Goal: Transaction & Acquisition: Purchase product/service

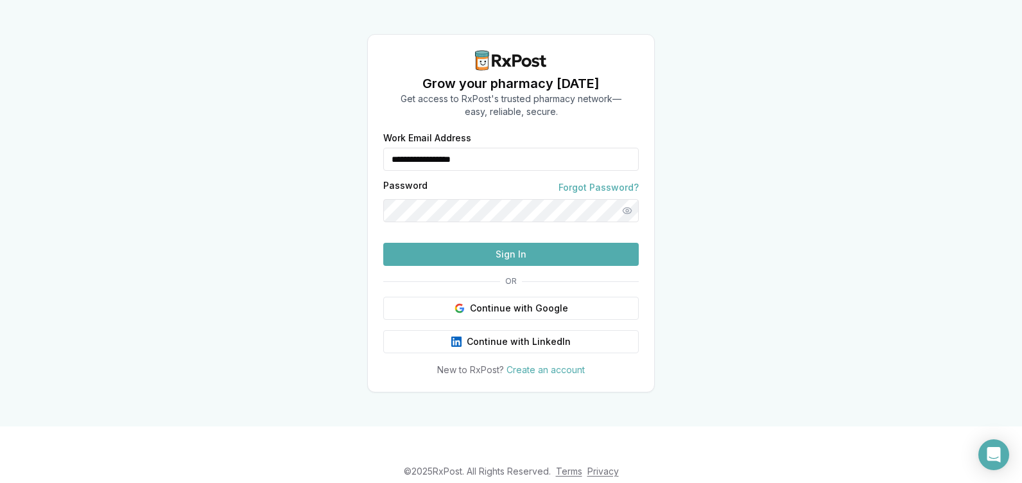
type input "**********"
click at [520, 265] on button "Sign In" at bounding box center [511, 254] width 256 height 23
click at [507, 266] on button "Sign In" at bounding box center [511, 254] width 256 height 23
click at [626, 199] on button "Show password" at bounding box center [627, 210] width 23 height 23
click at [509, 266] on button "Sign In" at bounding box center [511, 254] width 256 height 23
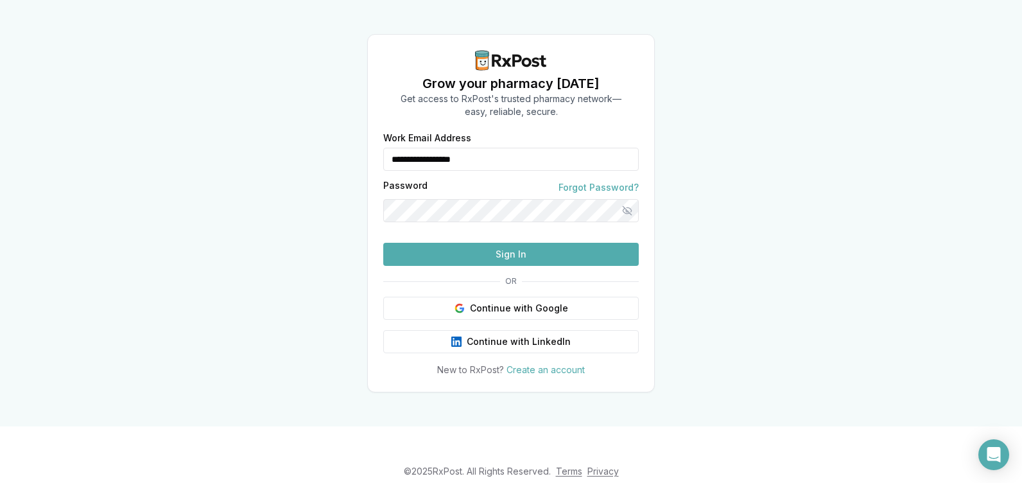
click at [490, 266] on button "Sign In" at bounding box center [511, 254] width 256 height 23
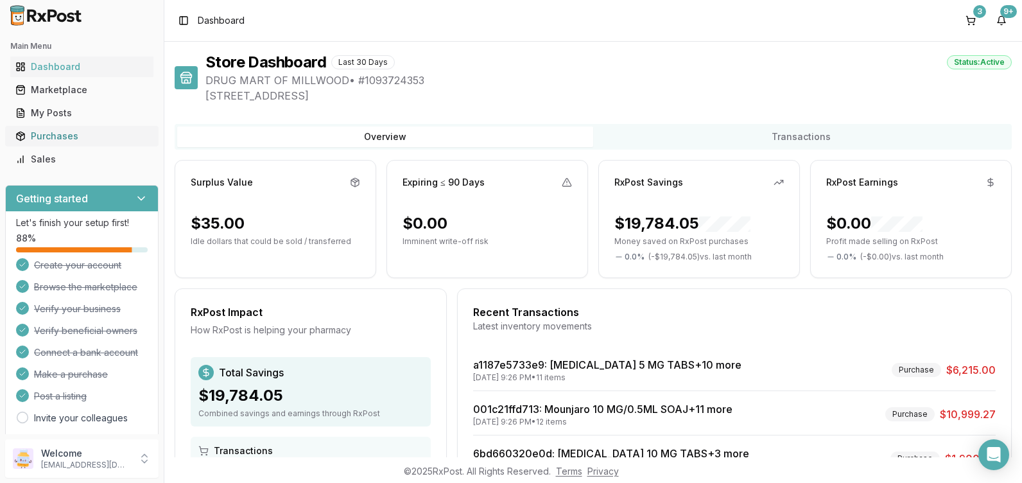
click at [70, 133] on div "Purchases" at bounding box center [81, 136] width 133 height 13
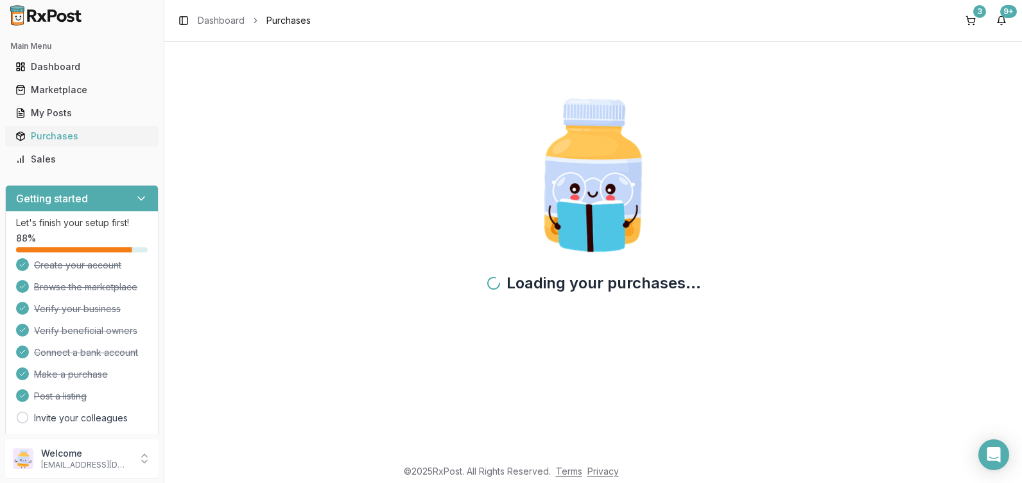
click at [70, 133] on div "Purchases" at bounding box center [81, 136] width 133 height 13
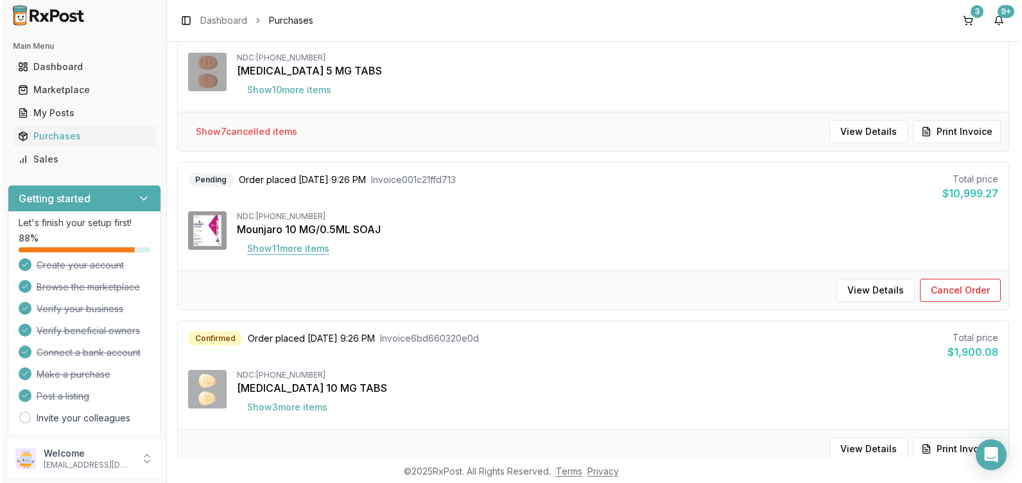
scroll to position [193, 0]
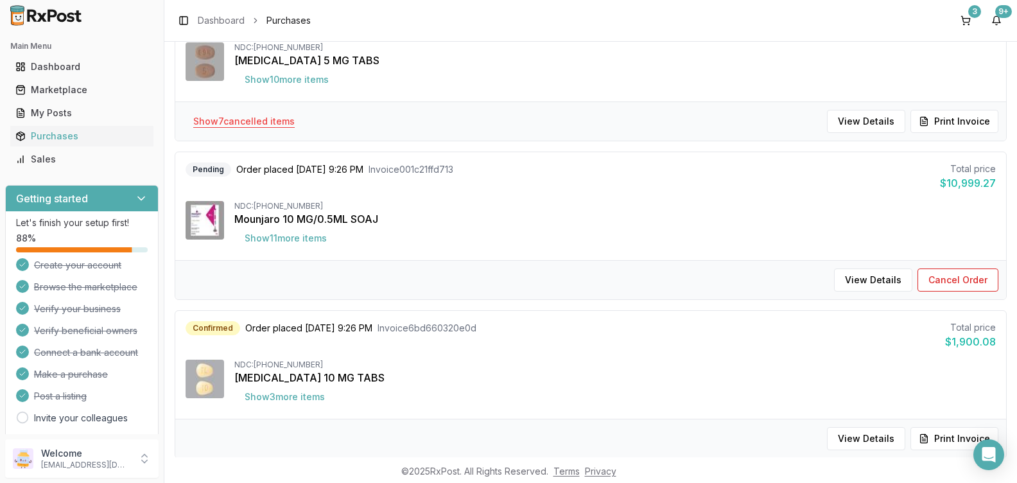
click at [267, 115] on button "Show 7 cancelled item s" at bounding box center [244, 121] width 122 height 23
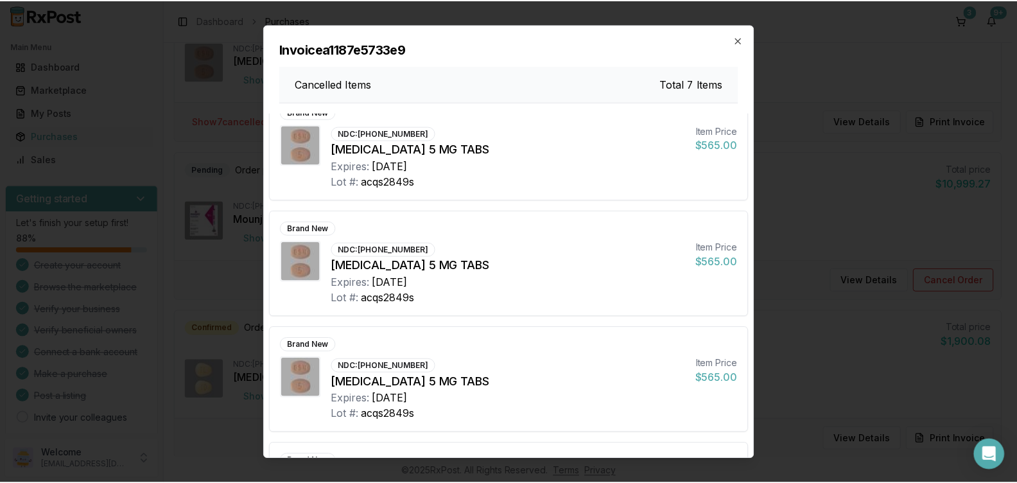
scroll to position [0, 0]
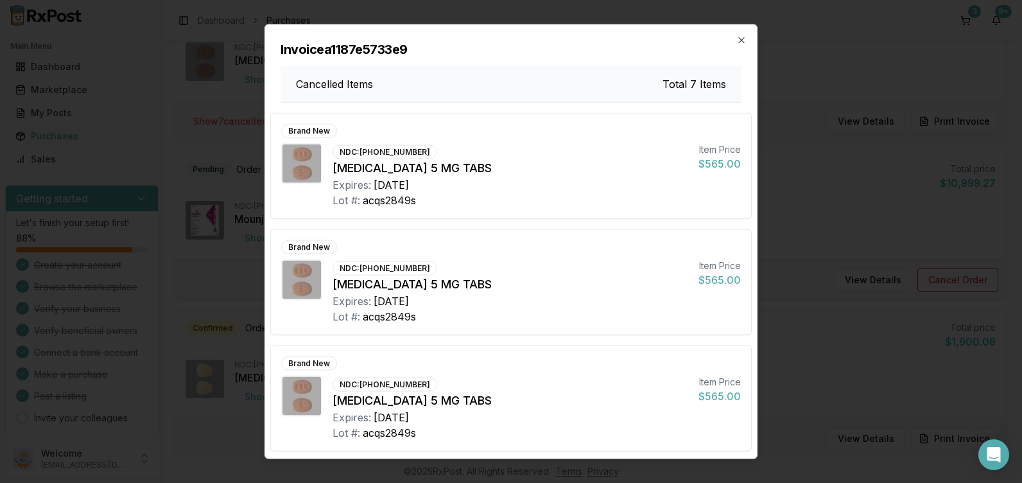
click at [743, 39] on icon "button" at bounding box center [742, 40] width 10 height 10
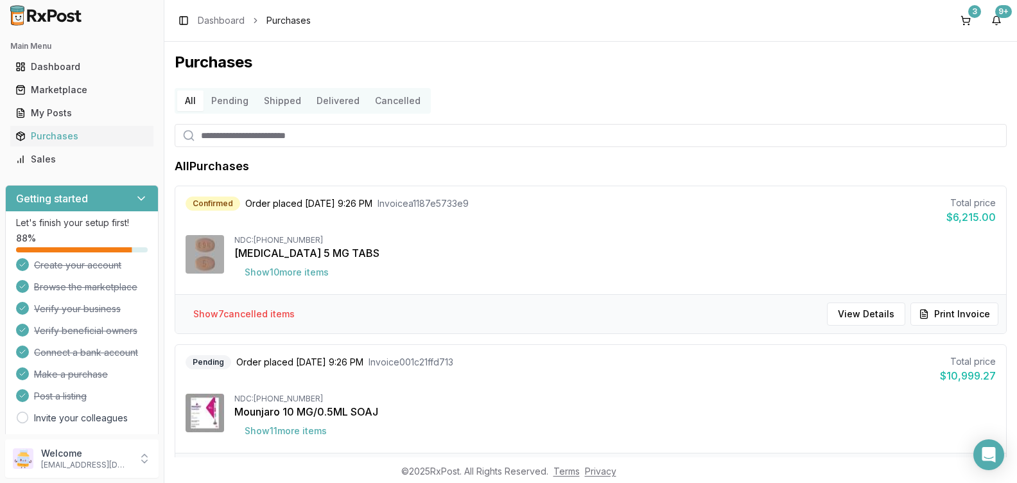
click at [236, 100] on button "Pending" at bounding box center [230, 101] width 53 height 21
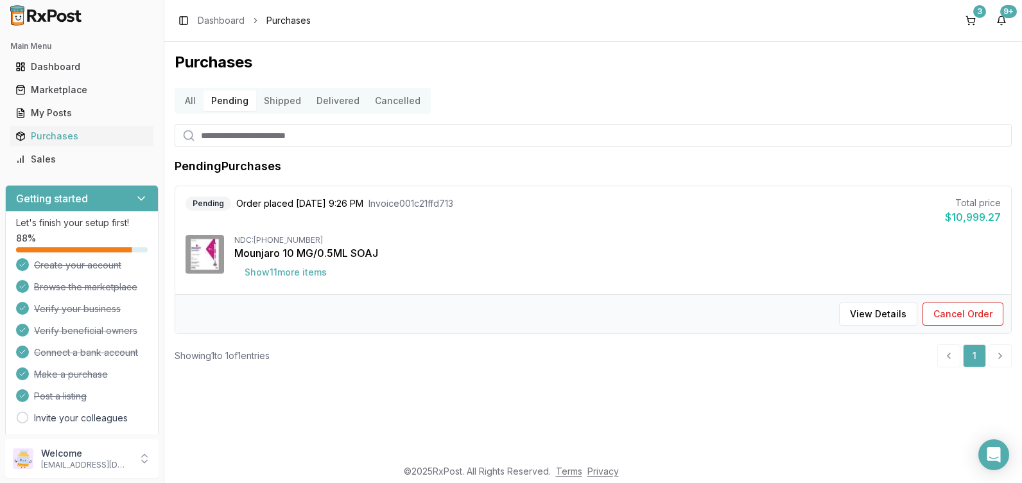
click at [278, 98] on button "Shipped" at bounding box center [282, 101] width 53 height 21
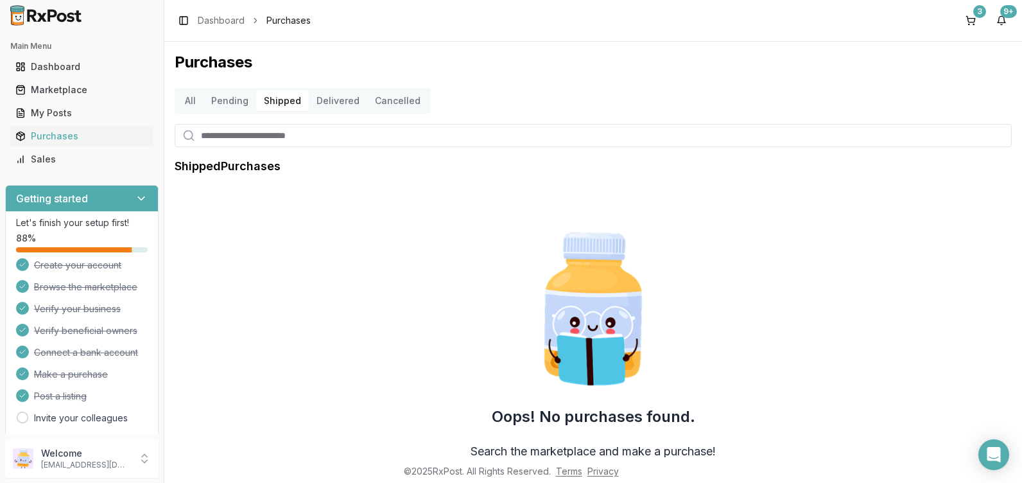
click at [336, 99] on button "Delivered" at bounding box center [338, 101] width 58 height 21
click at [336, 100] on button "Delivered" at bounding box center [338, 101] width 58 height 21
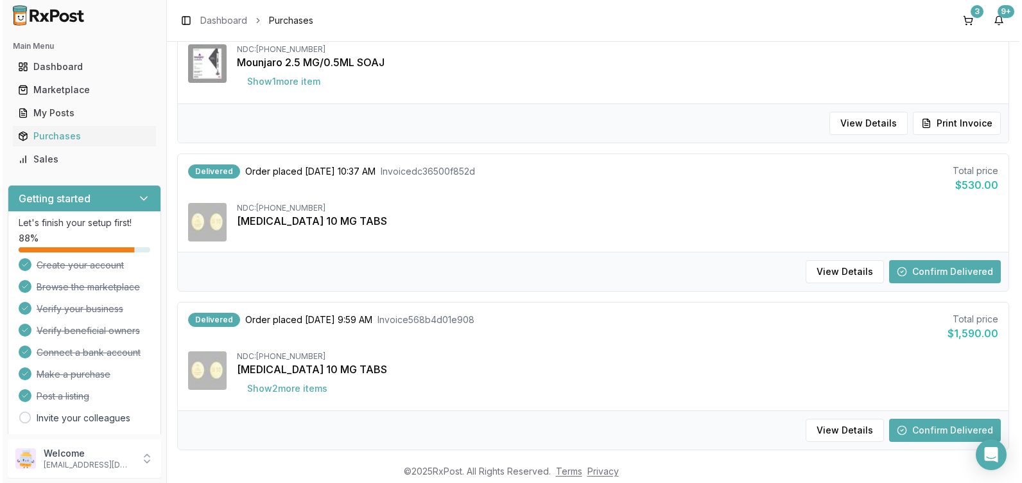
scroll to position [567, 0]
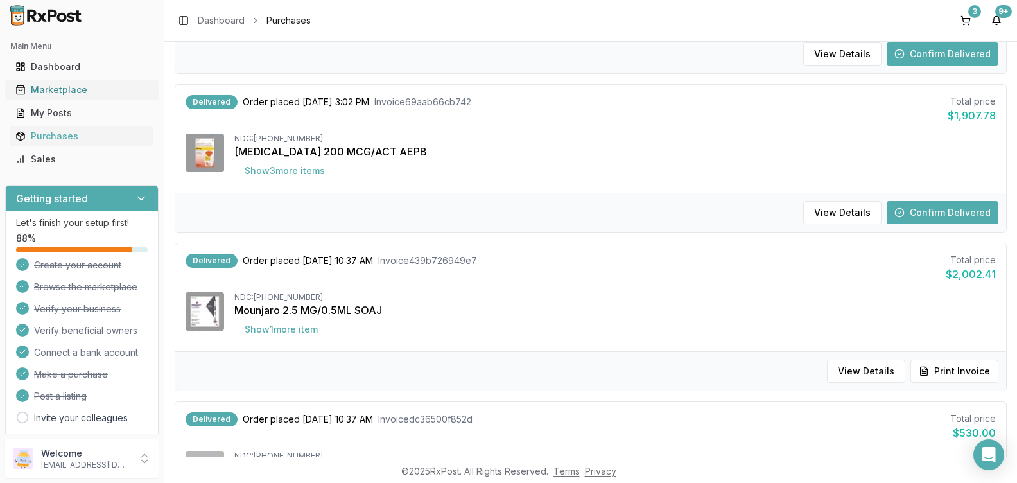
click at [59, 90] on div "Marketplace" at bounding box center [81, 89] width 133 height 13
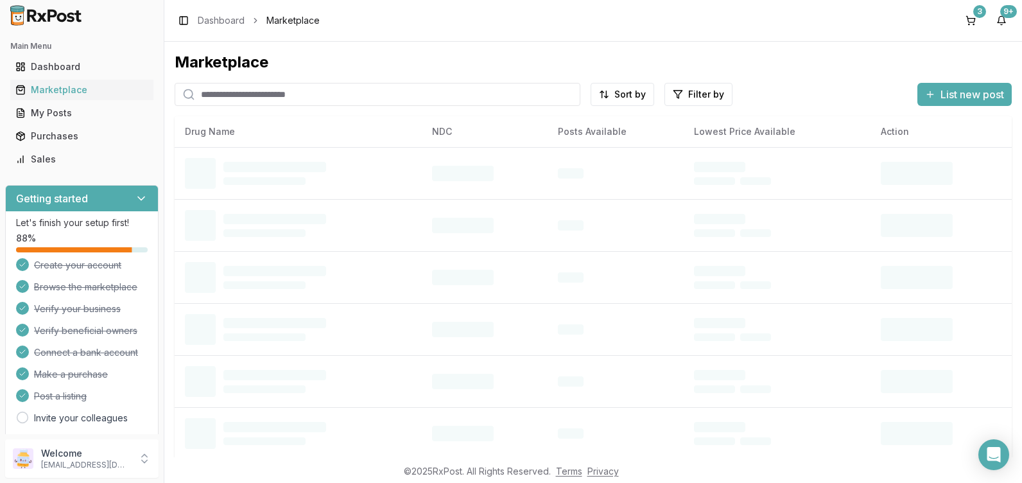
click at [308, 92] on input "search" at bounding box center [378, 94] width 406 height 23
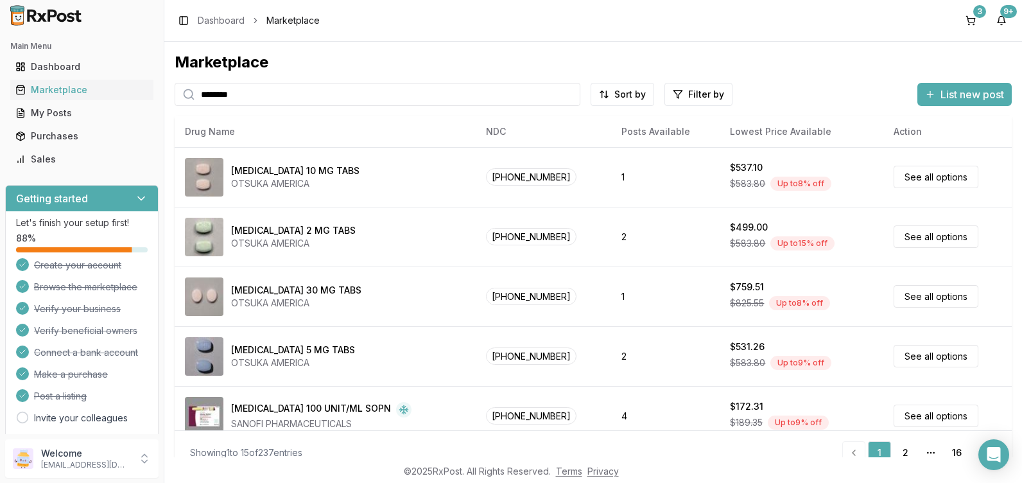
type input "********"
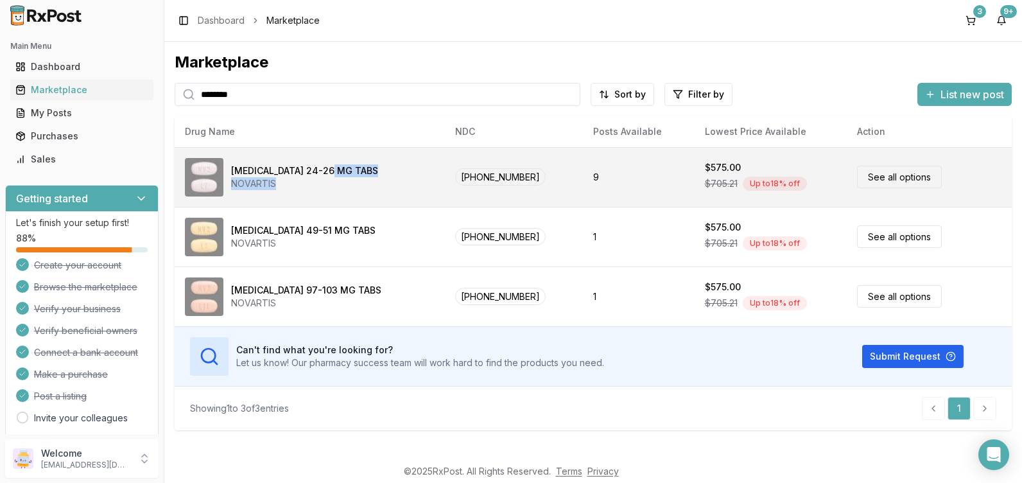
click at [328, 175] on div "[MEDICAL_DATA] 24-26 MG TABS NOVARTIS" at bounding box center [304, 177] width 147 height 26
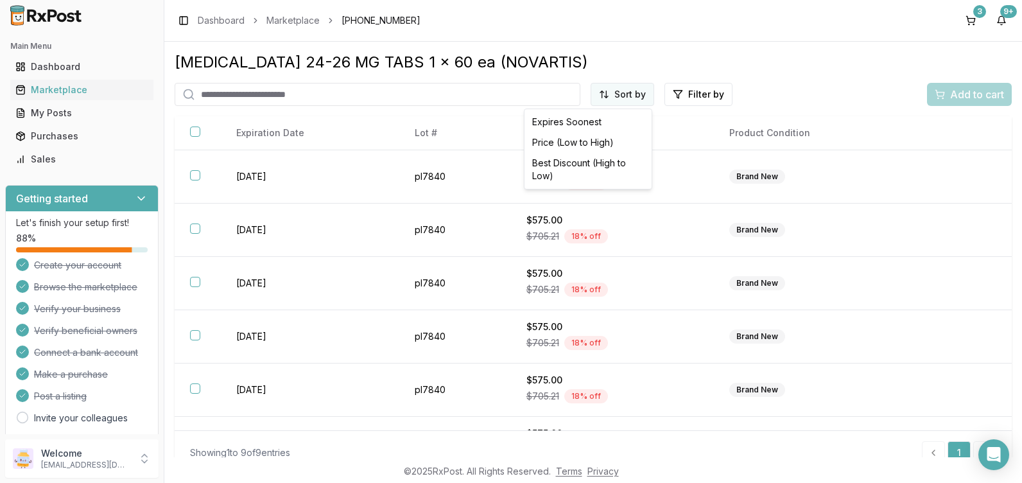
click at [620, 91] on html "Main Menu Dashboard Marketplace My Posts Purchases Sales Getting started Let's …" at bounding box center [511, 241] width 1022 height 483
click at [572, 139] on div "Price (Low to High)" at bounding box center [588, 142] width 122 height 21
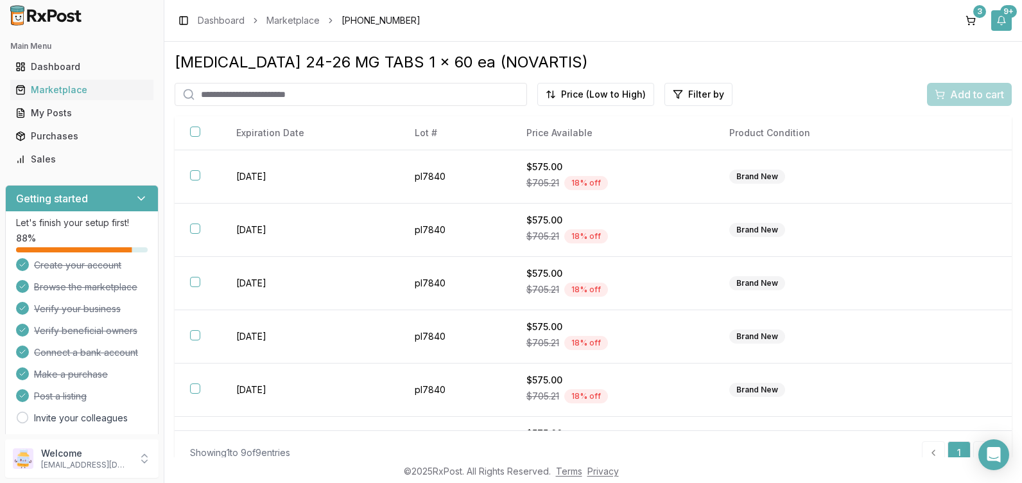
click at [1001, 18] on button "9+" at bounding box center [1002, 20] width 21 height 21
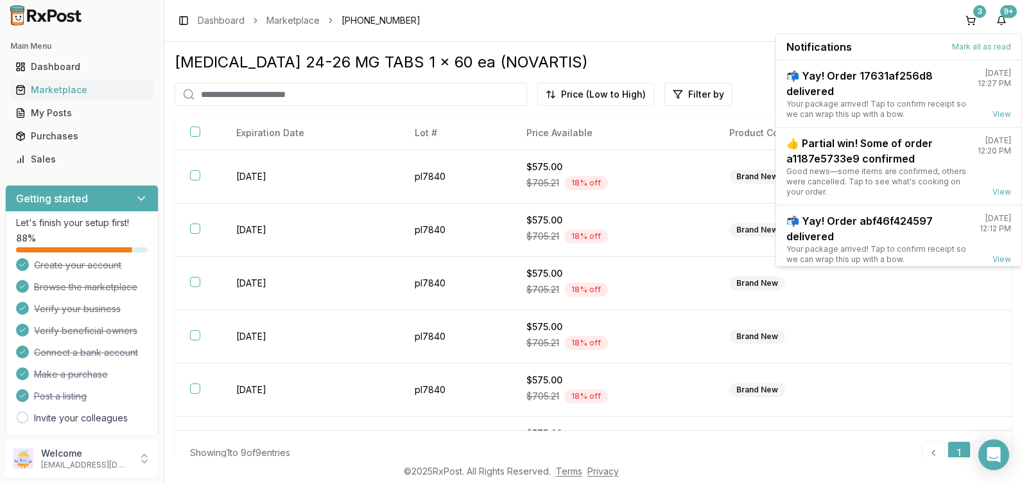
click at [721, 56] on div "[MEDICAL_DATA] 24-26 MG TABS 1 x 60 ea (NOVARTIS)" at bounding box center [593, 62] width 837 height 21
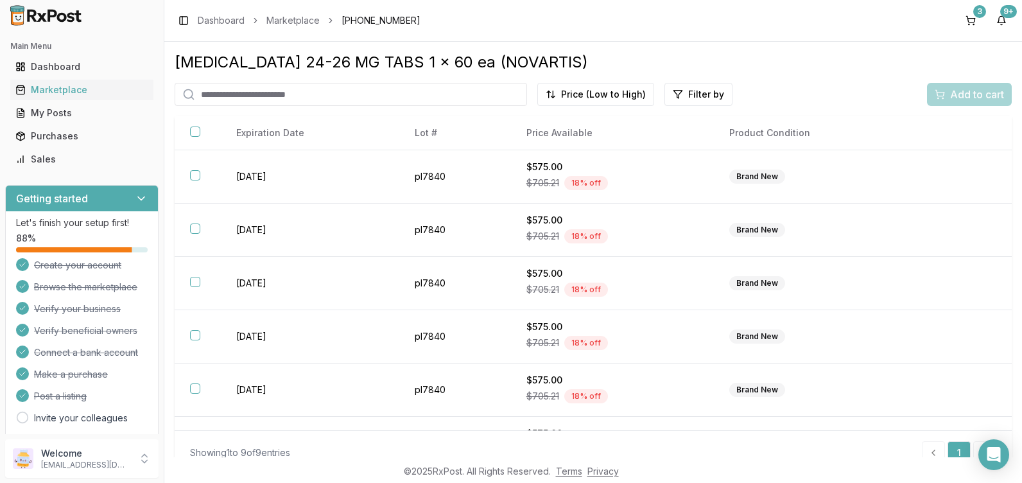
click at [47, 48] on h2 "Main Menu" at bounding box center [81, 46] width 143 height 10
click at [42, 64] on div "Dashboard" at bounding box center [81, 66] width 133 height 13
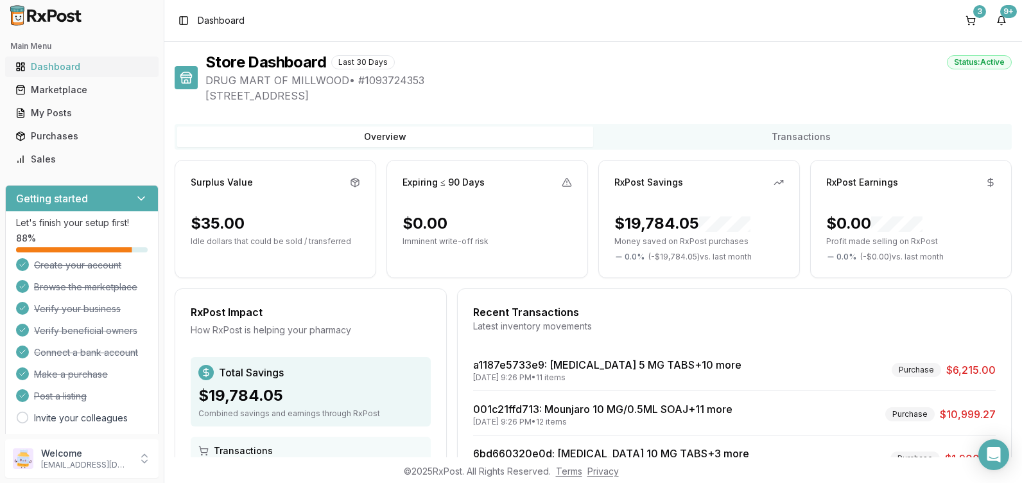
click at [42, 64] on div "Dashboard" at bounding box center [81, 66] width 133 height 13
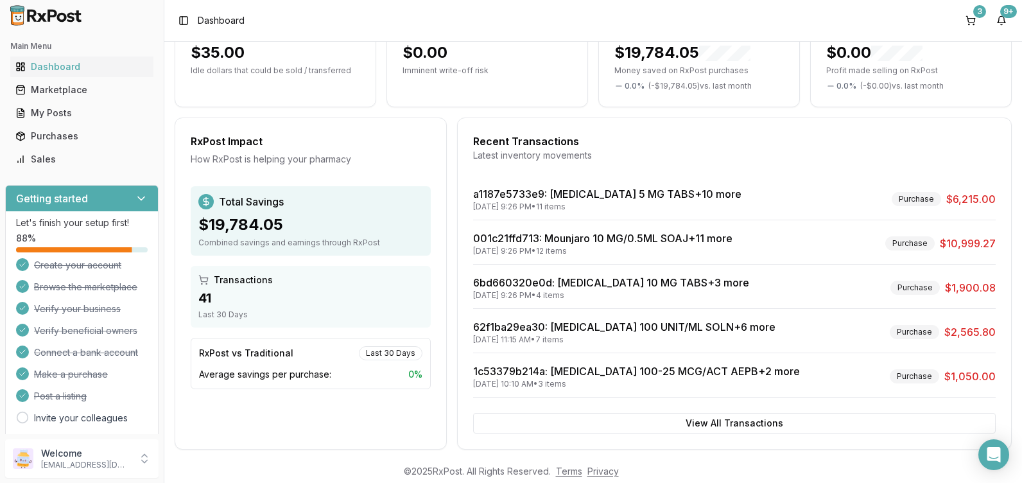
scroll to position [184, 0]
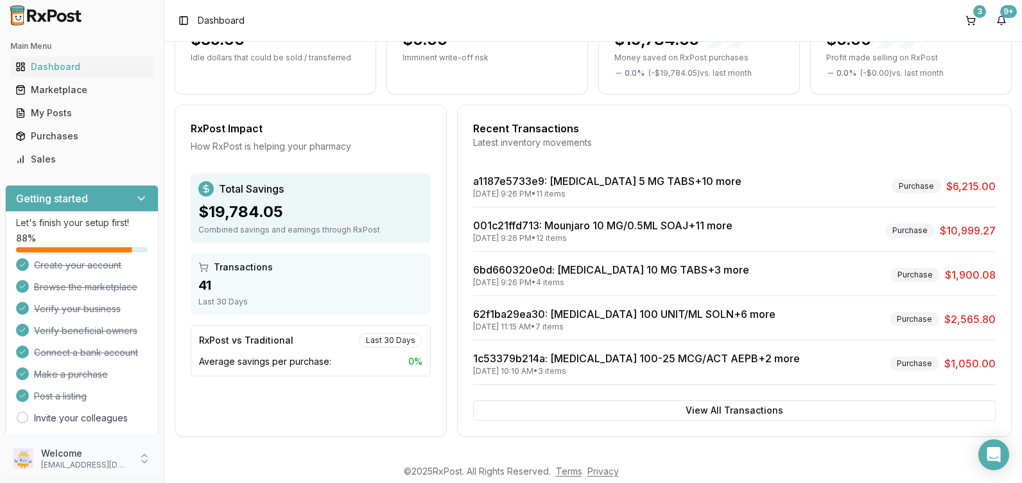
click at [142, 452] on icon at bounding box center [144, 458] width 13 height 13
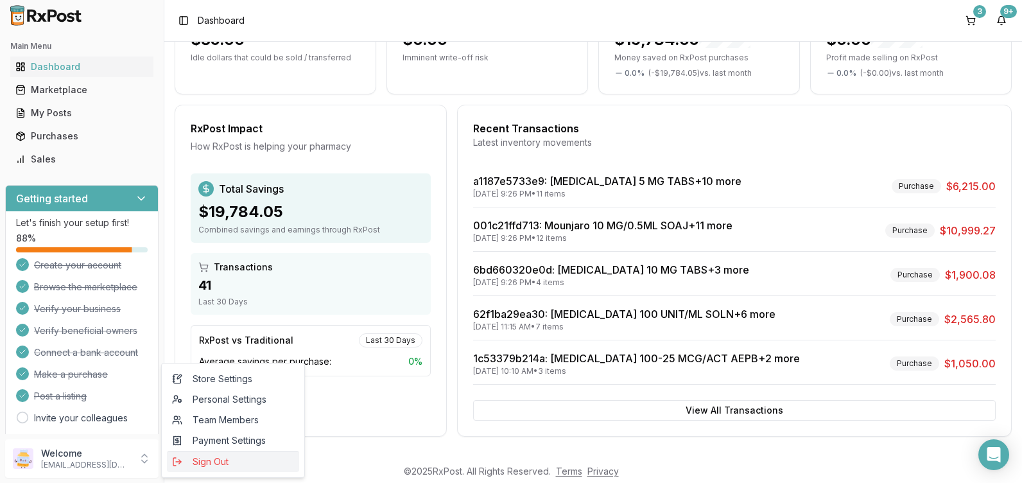
click at [223, 457] on span "Sign Out" at bounding box center [233, 461] width 122 height 13
